Goal: Obtain resource: Download file/media

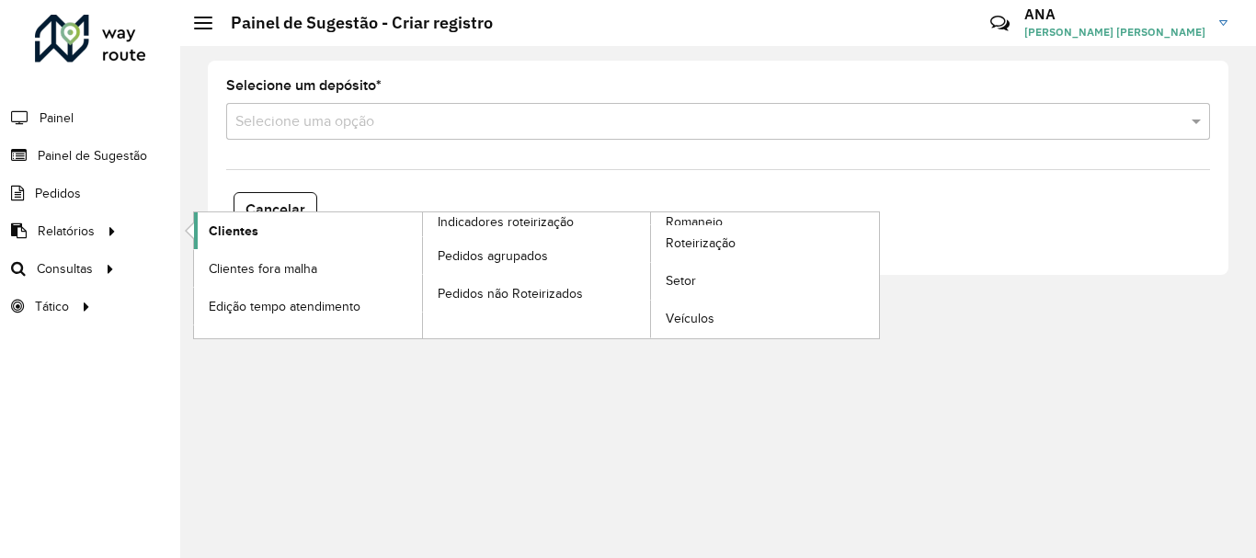
click at [289, 224] on link "Clientes" at bounding box center [308, 230] width 228 height 37
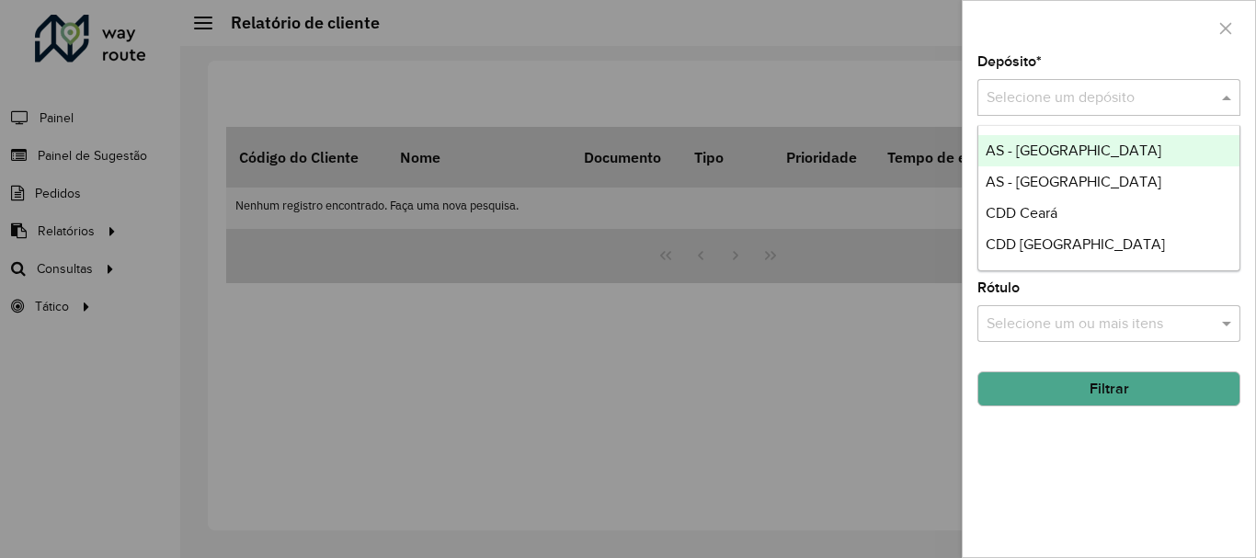
click at [1044, 96] on input "text" at bounding box center [1091, 98] width 208 height 22
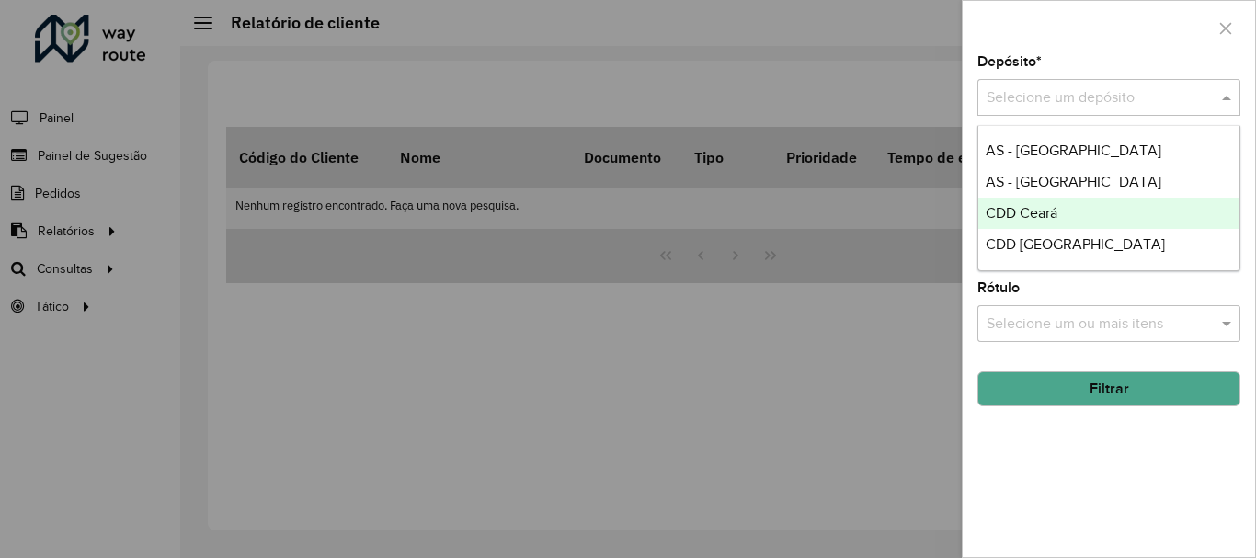
click at [1027, 214] on span "CDD Ceará" at bounding box center [1022, 213] width 72 height 16
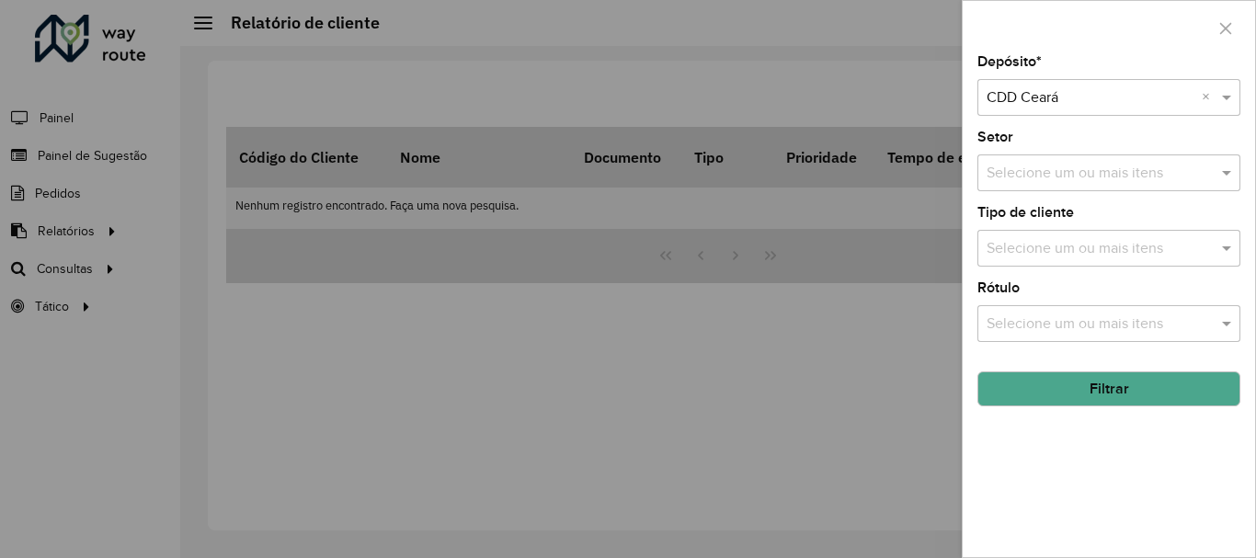
click at [1089, 383] on button "Filtrar" at bounding box center [1109, 389] width 263 height 35
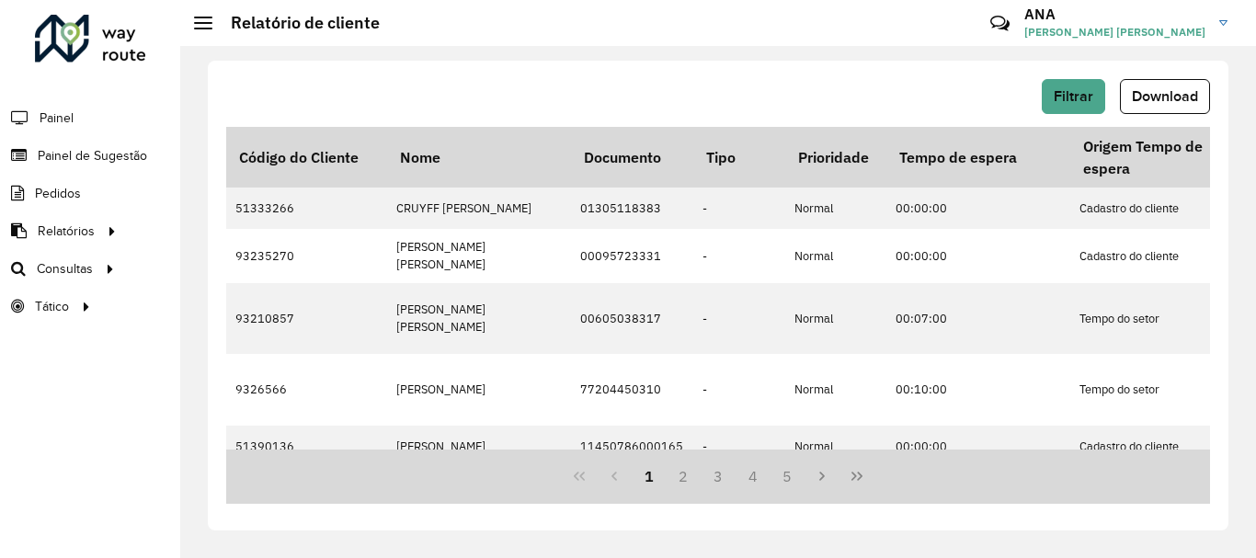
click at [1160, 109] on button "Download" at bounding box center [1165, 96] width 90 height 35
click at [815, 77] on div "Filtrar Download Código do Cliente Nome Documento Tipo Prioridade Tempo de espe…" at bounding box center [718, 296] width 1021 height 470
click at [823, 21] on div "Críticas? Dúvidas? Elogios? Sugestões? Entre em contato conosco!" at bounding box center [867, 31] width 192 height 50
